Goal: Find specific page/section: Find specific page/section

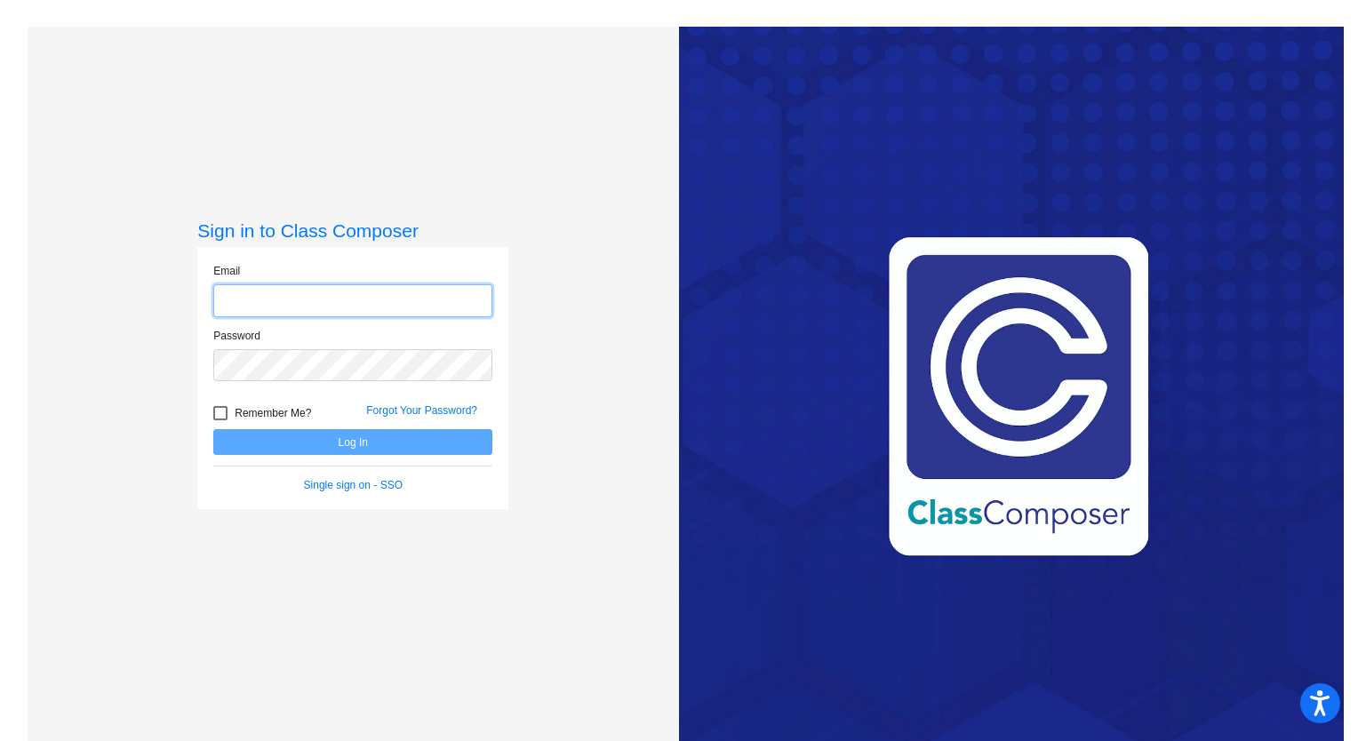
type input "[EMAIL_ADDRESS][DOMAIN_NAME]"
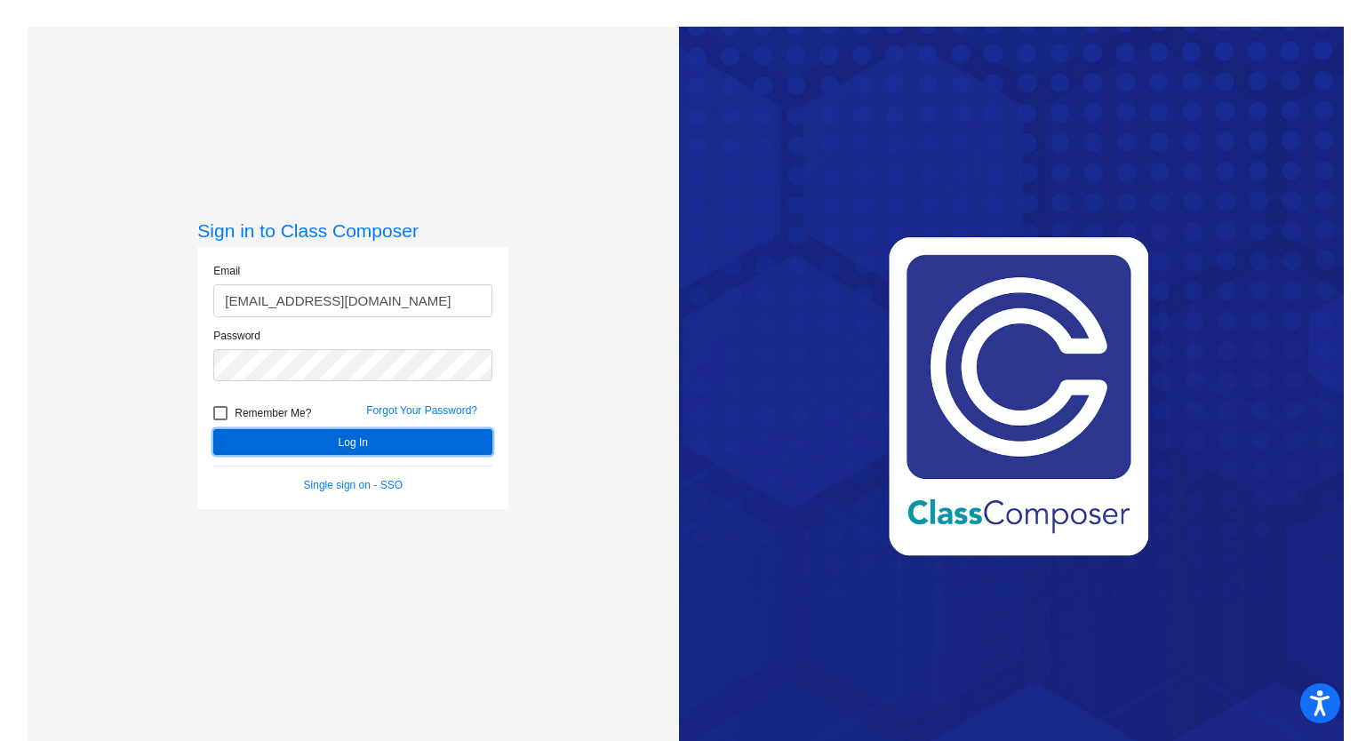
click at [384, 439] on button "Log In" at bounding box center [352, 442] width 279 height 26
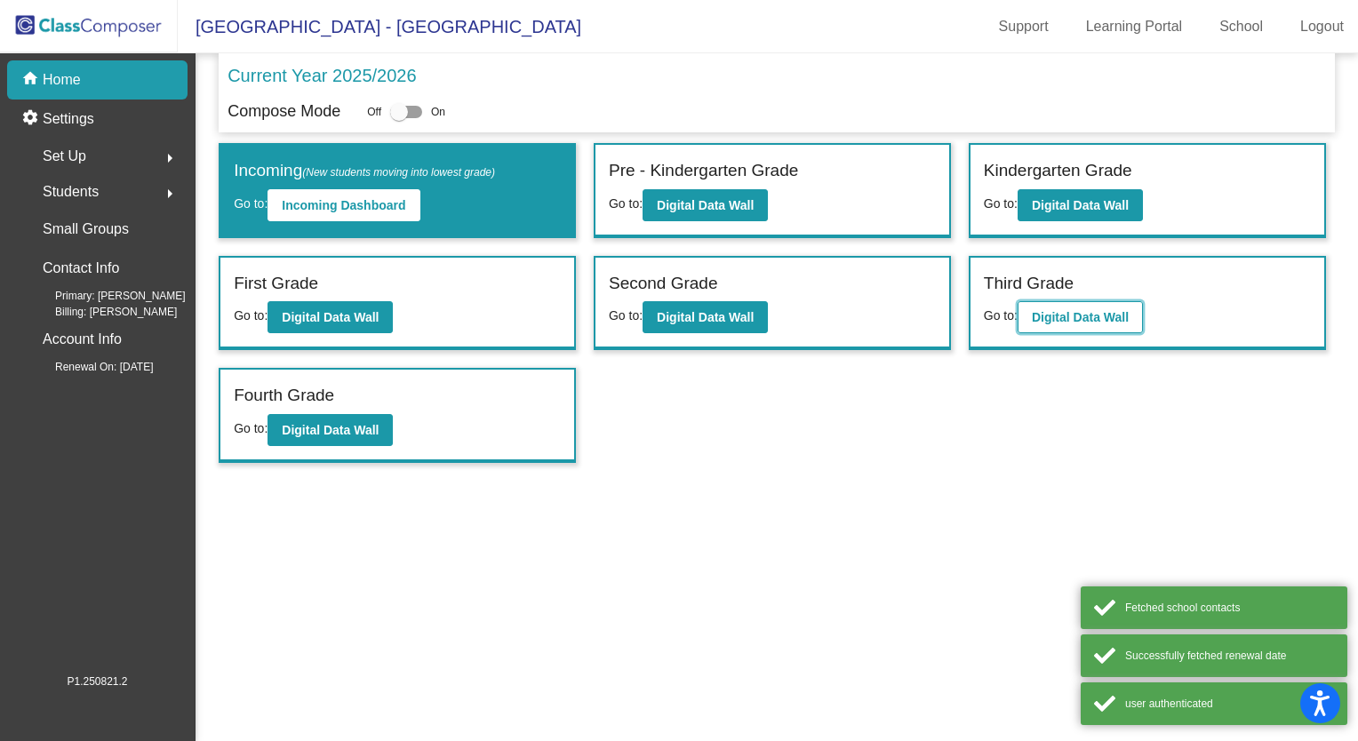
click at [1051, 310] on b "Digital Data Wall" at bounding box center [1080, 317] width 97 height 14
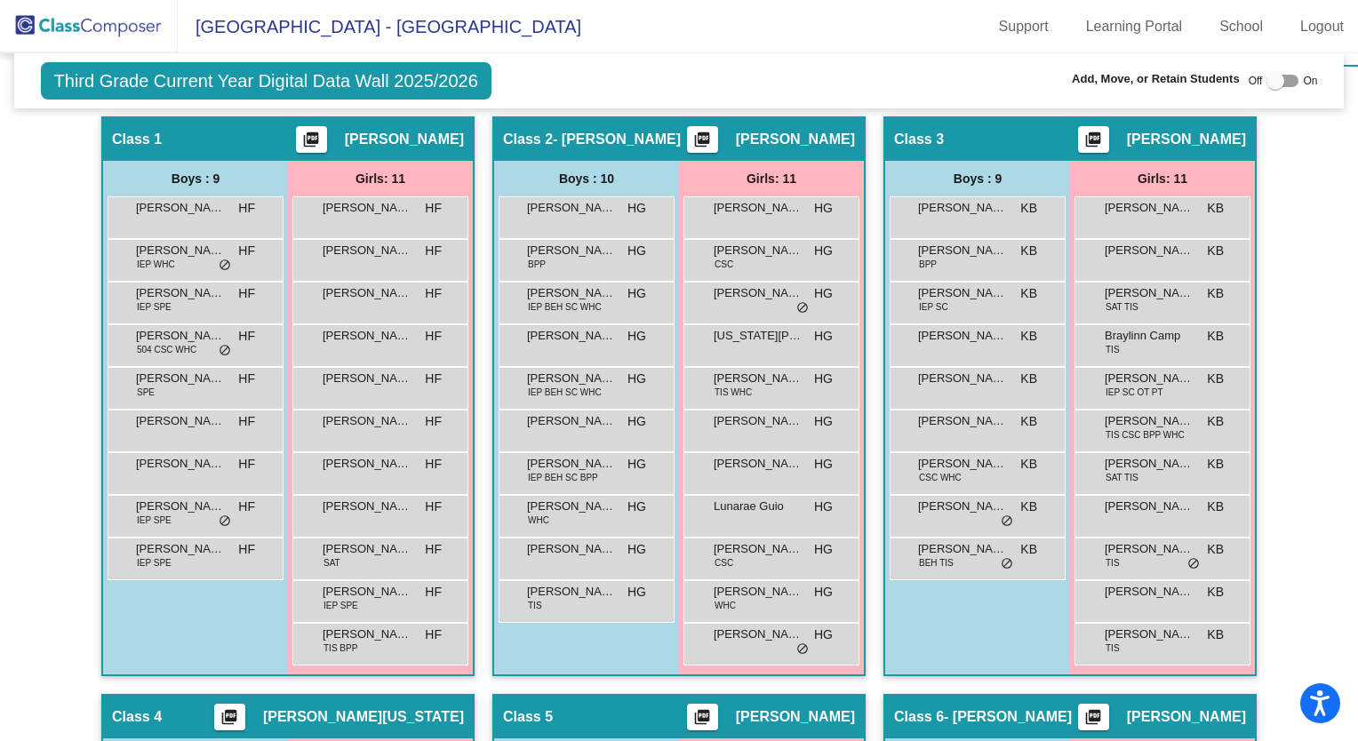
scroll to position [444, 0]
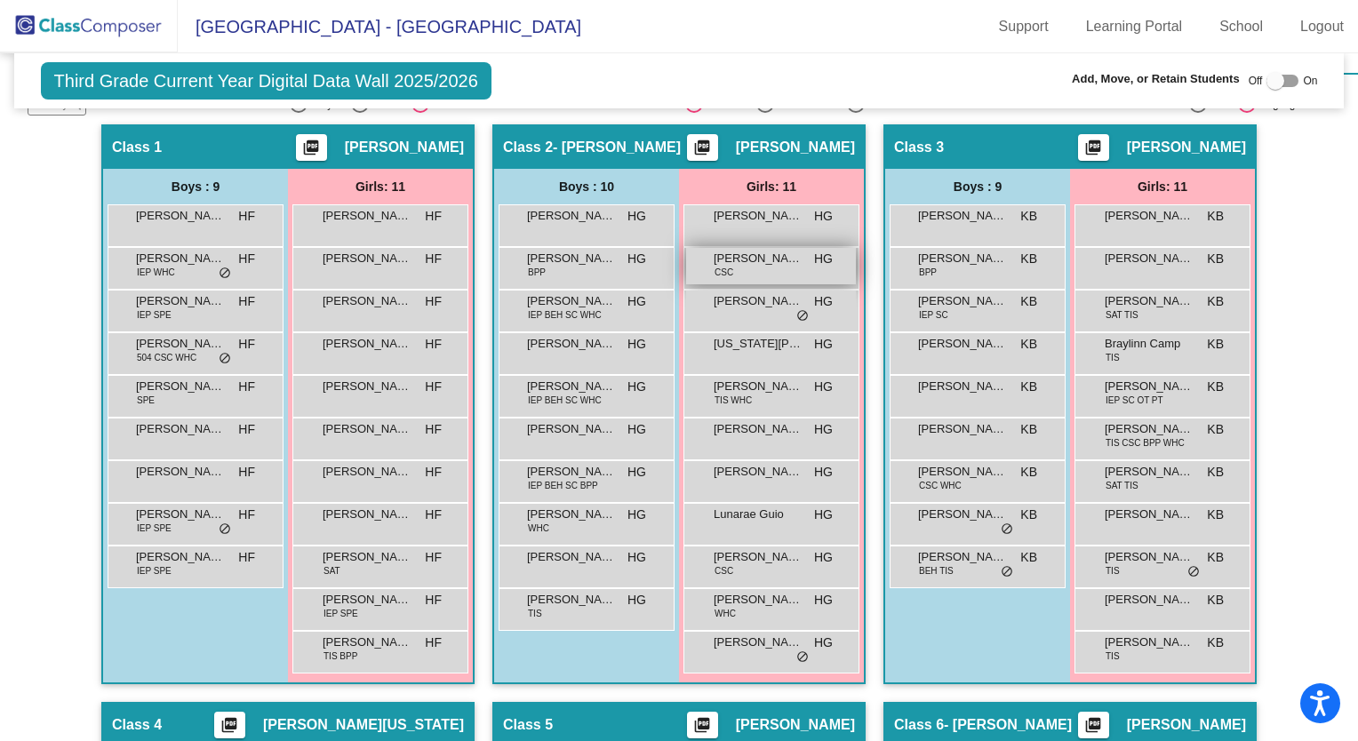
click at [765, 261] on span "[PERSON_NAME]" at bounding box center [758, 259] width 89 height 18
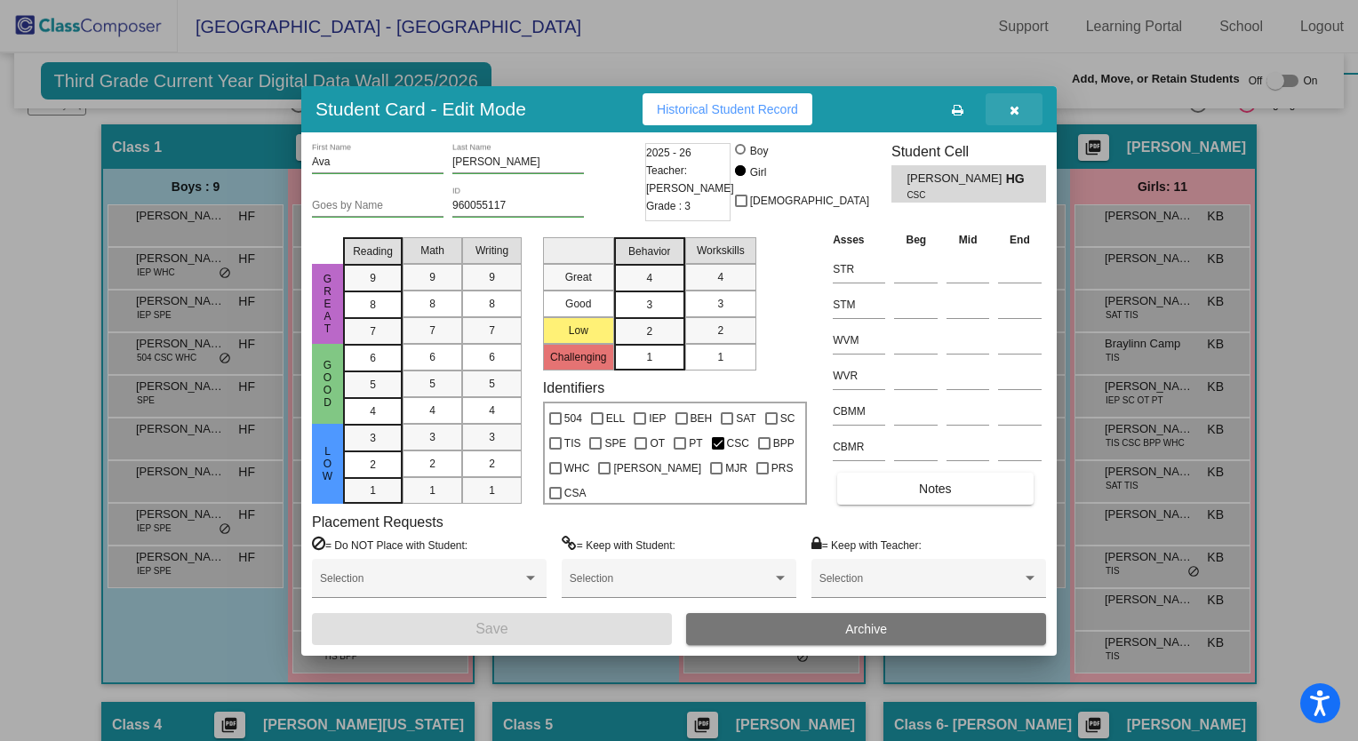
click at [1018, 106] on icon "button" at bounding box center [1015, 110] width 10 height 12
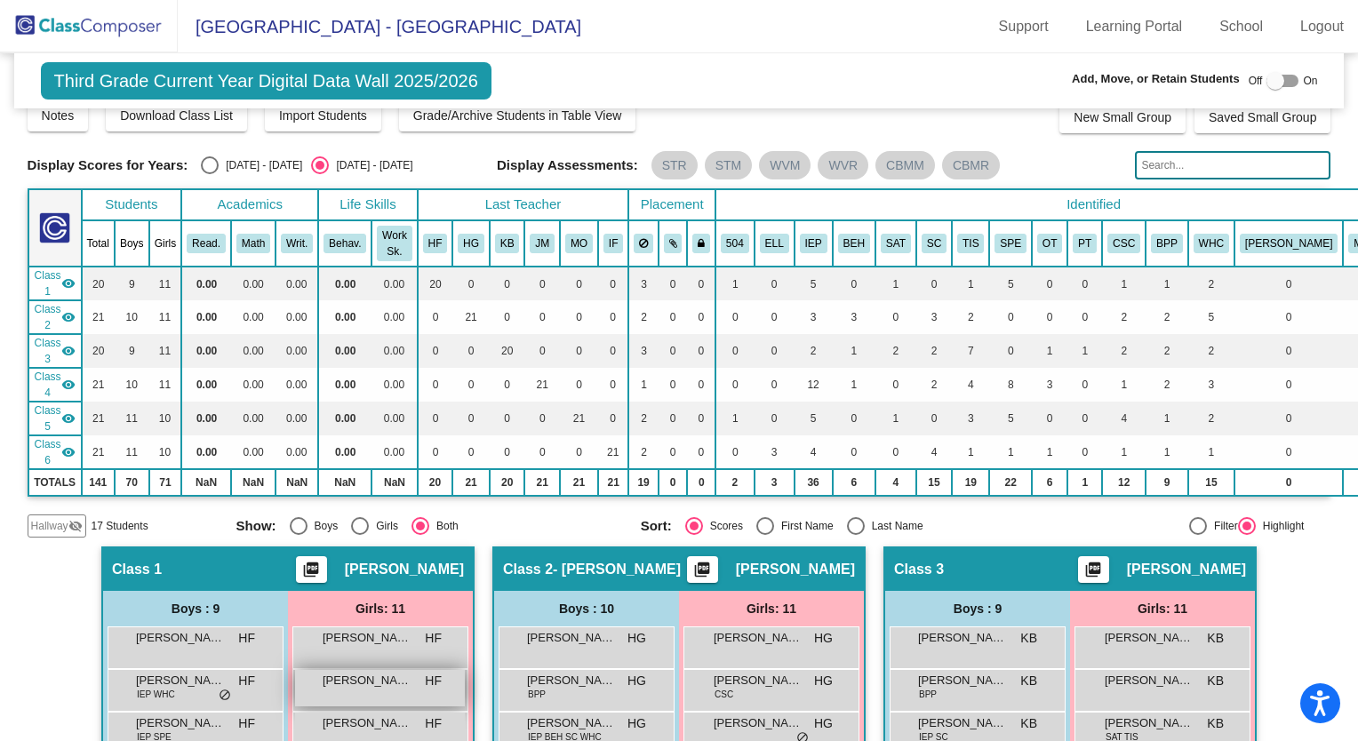
scroll to position [13, 0]
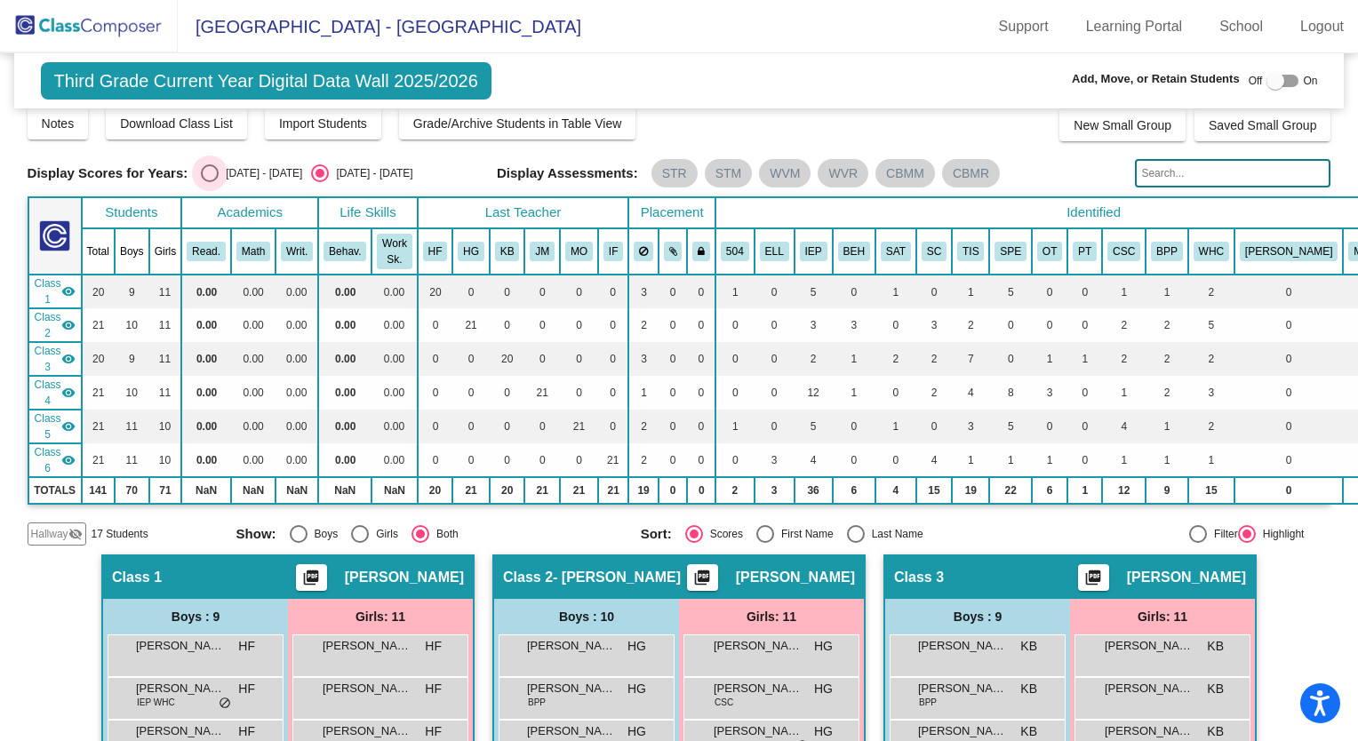
click at [219, 172] on div "[DATE] - [DATE]" at bounding box center [261, 173] width 84 height 16
click at [210, 182] on input "[DATE] - [DATE]" at bounding box center [209, 182] width 1 height 1
radio input "true"
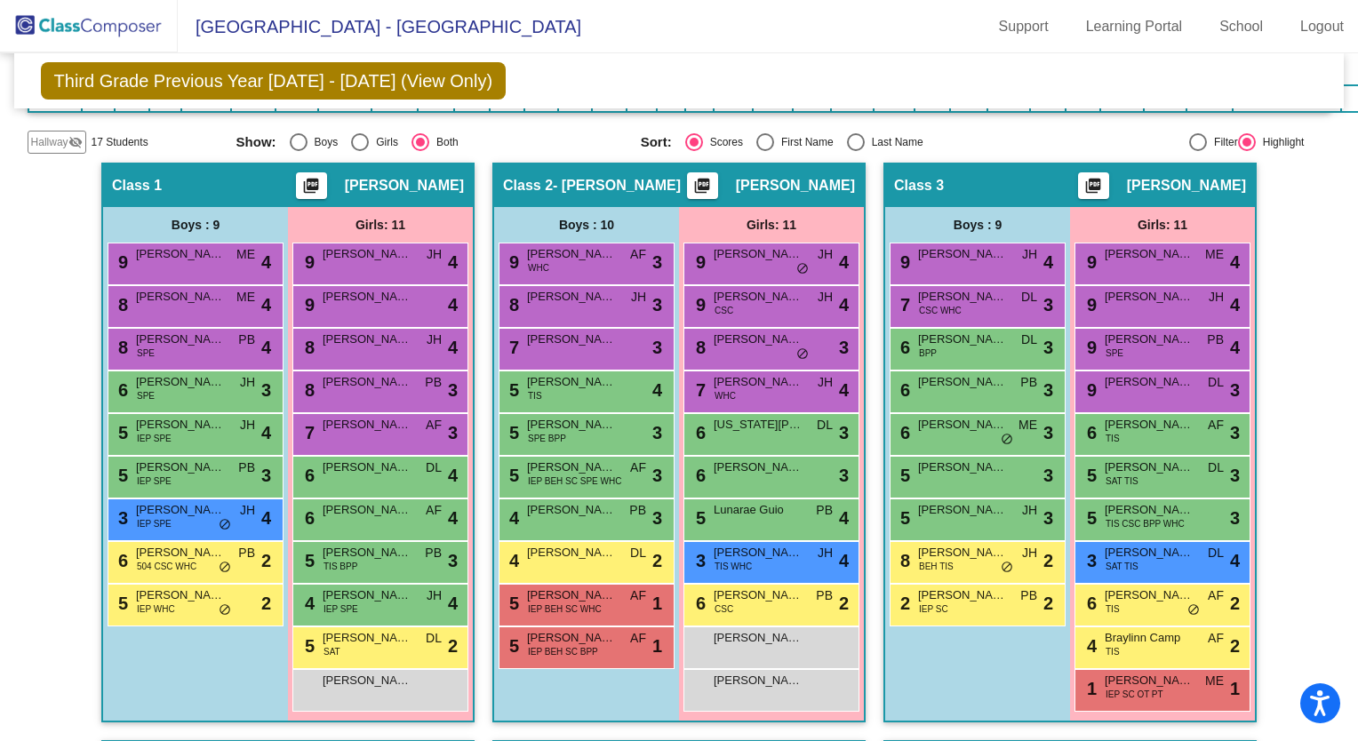
scroll to position [402, 0]
click at [752, 603] on div "6 [PERSON_NAME] CSC PB lock do_not_disturb_alt 2" at bounding box center [771, 603] width 170 height 36
